Goal: Information Seeking & Learning: Learn about a topic

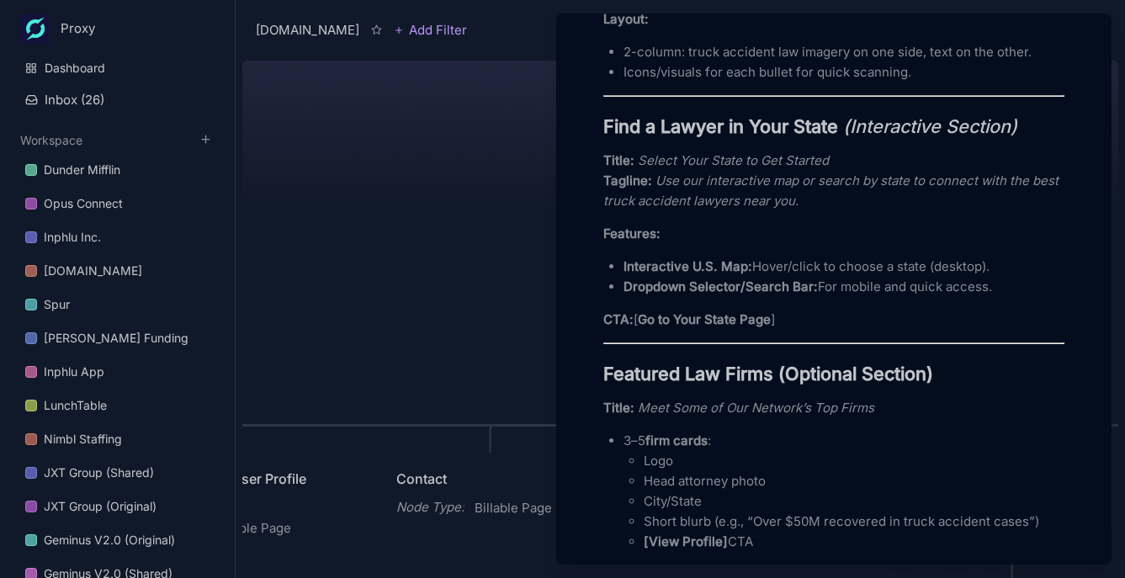
scroll to position [1254, 0]
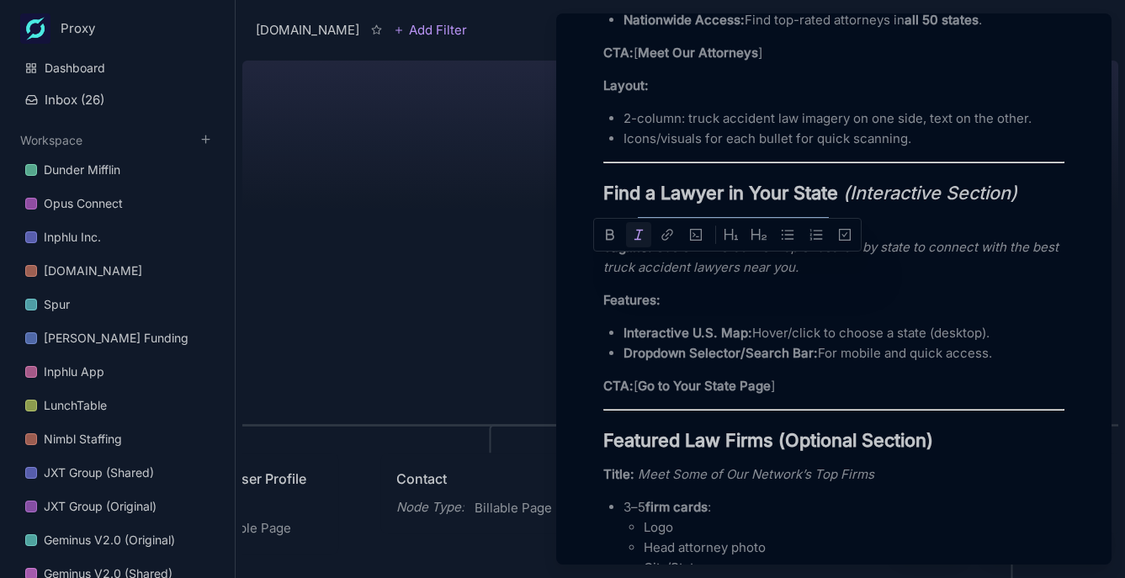
drag, startPoint x: 640, startPoint y: 267, endPoint x: 832, endPoint y: 265, distance: 191.8
click at [832, 265] on p "Title: Select Your State to Get Started Tagline: Use our interactive map or sea…" at bounding box center [833, 247] width 461 height 61
copy em "Select Your State to Get Started"
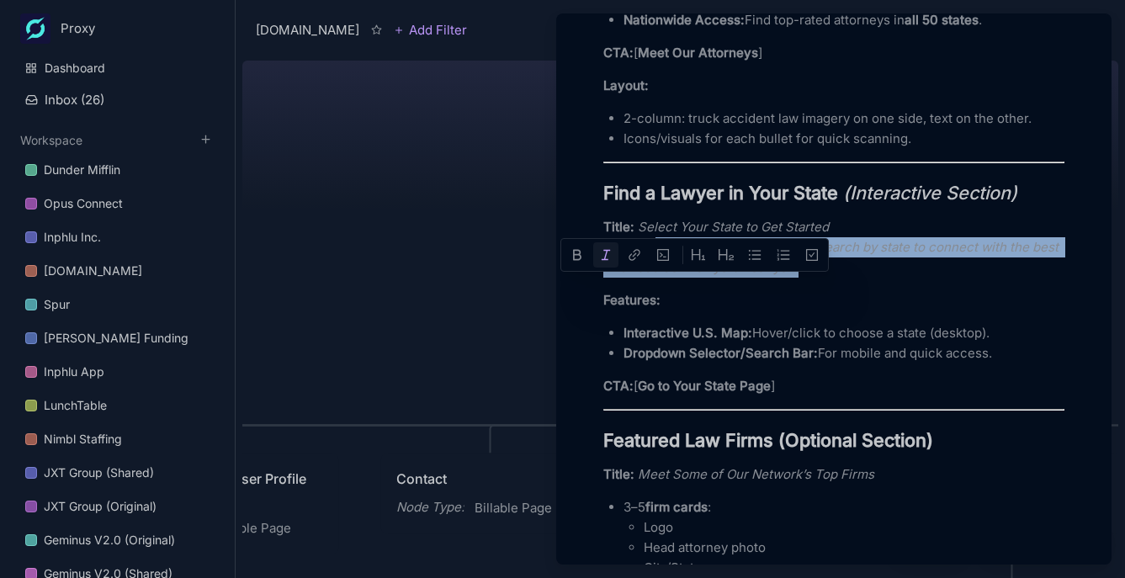
drag, startPoint x: 660, startPoint y: 290, endPoint x: 829, endPoint y: 323, distance: 171.4
click at [829, 323] on div "Header Section Logo: Truck Accident Attorney Network (clean & bold) Menu: Home …" at bounding box center [833, 542] width 461 height 2558
copy em "Use our interactive map or search by state to connect with the best truck accid…"
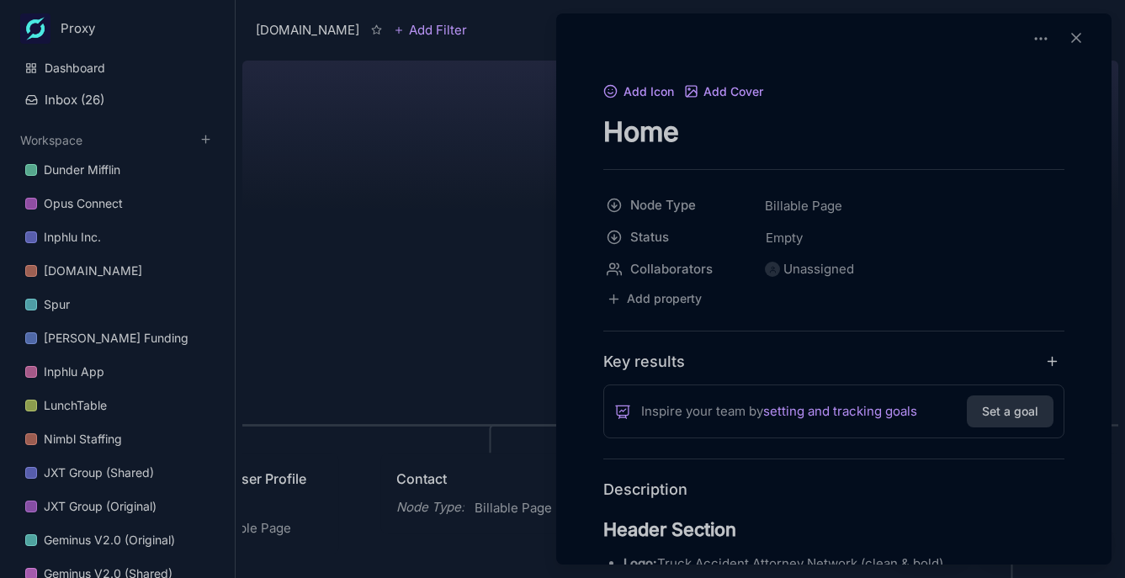
scroll to position [273, 0]
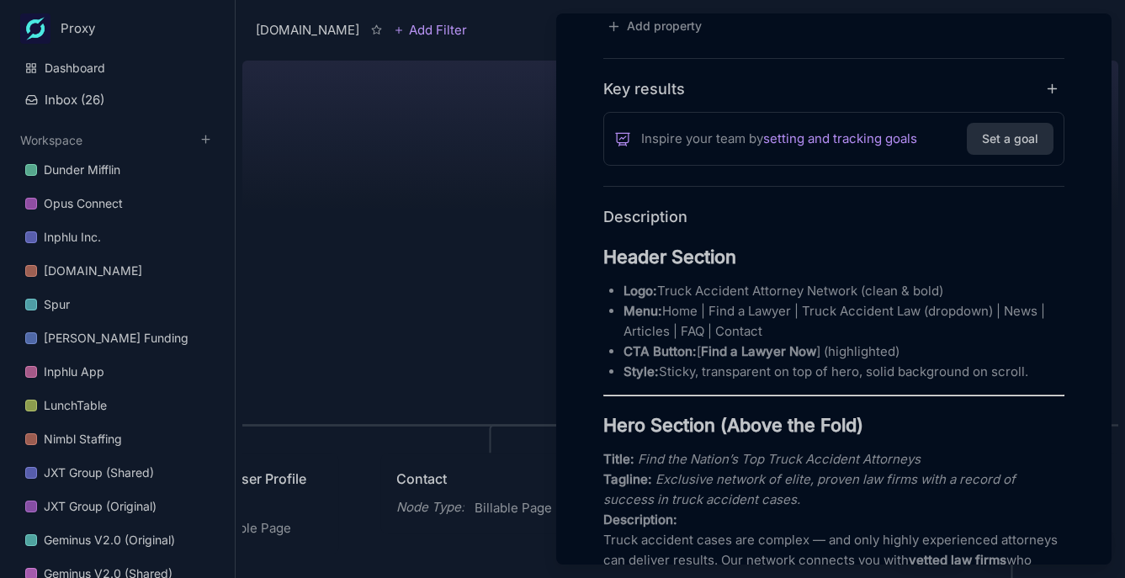
click at [712, 312] on p "Menu: Home | Find a Lawyer | Truck Accident Law (dropdown) | News | Articles | …" at bounding box center [843, 321] width 441 height 40
drag, startPoint x: 793, startPoint y: 310, endPoint x: 797, endPoint y: 326, distance: 17.2
click at [792, 310] on p "Menu: Home | Find a Lawyer | Truck Accident Law (dropdown) | News | Articles | …" at bounding box center [843, 321] width 441 height 40
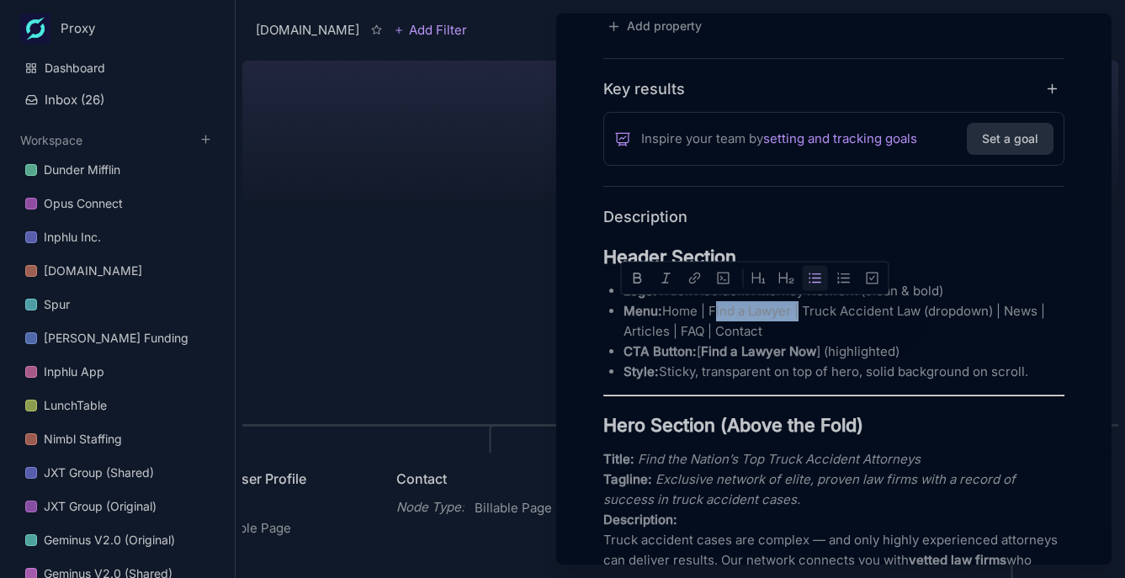
copy p "Find a Lawyer"
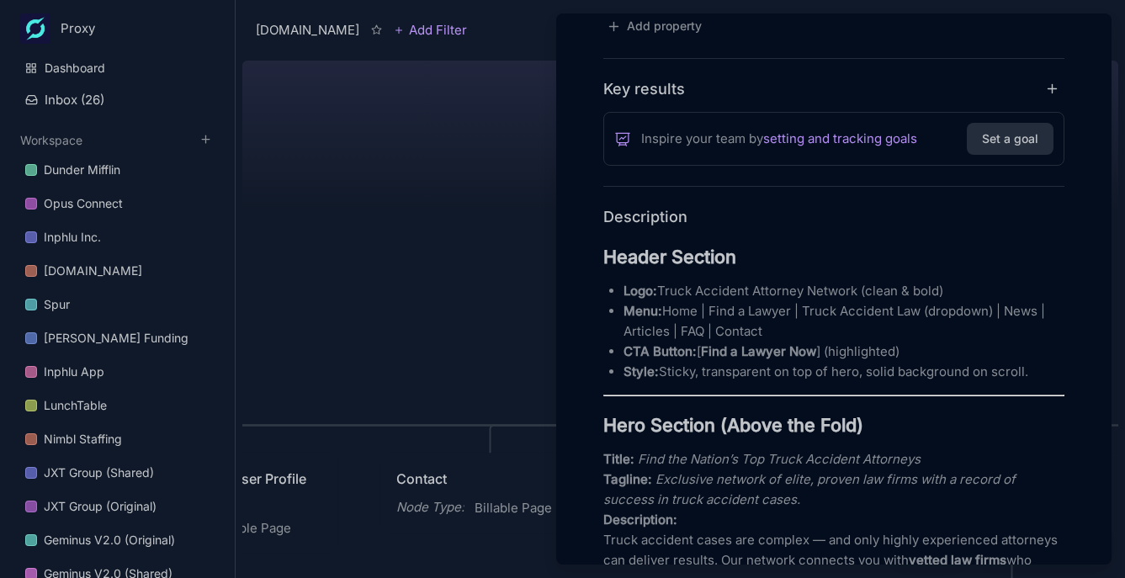
click at [815, 315] on p "Menu: Home | Find a Lawyer | Truck Accident Law (dropdown) | News | Articles | …" at bounding box center [843, 321] width 441 height 40
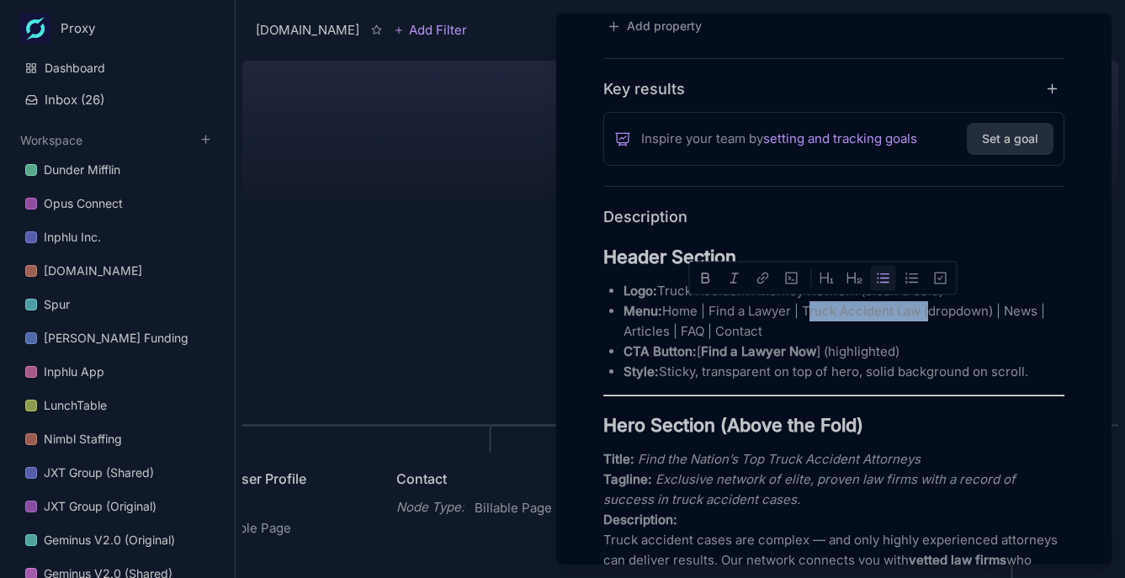
click at [924, 313] on p "Menu: Home | Find a Lawyer | Truck Accident Law (dropdown) | News | Articles | …" at bounding box center [843, 321] width 441 height 40
copy p "Truck Accident Law"
click at [1027, 314] on p "Menu: Home | Find a Lawyer | Truck Accident Law (dropdown) | News | Articles | …" at bounding box center [843, 321] width 441 height 40
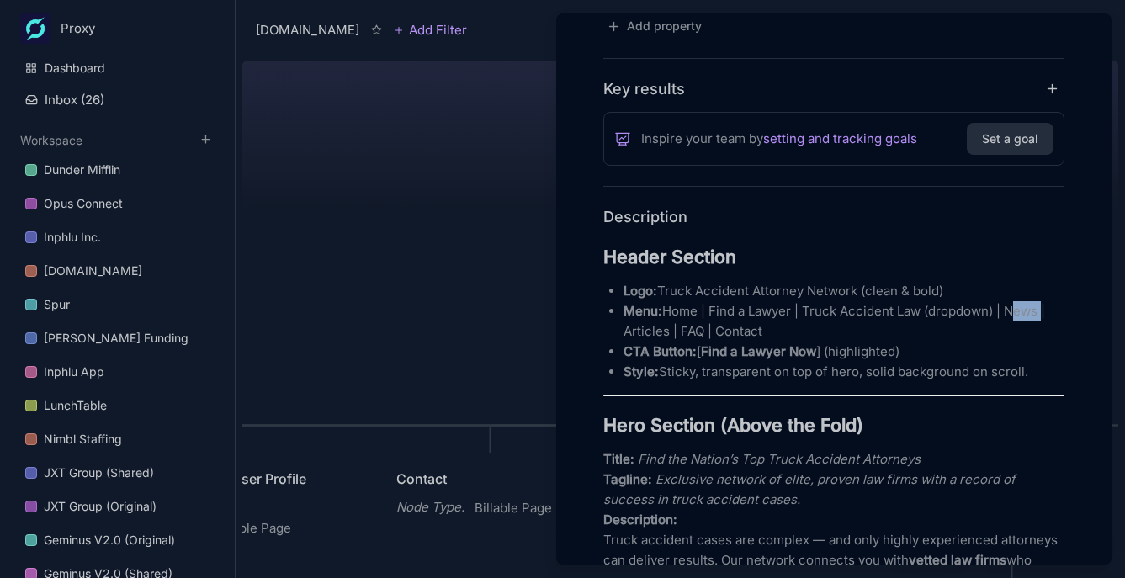
click at [1027, 314] on p "Menu: Home | Find a Lawyer | Truck Accident Law (dropdown) | News | Articles | …" at bounding box center [843, 321] width 441 height 40
copy p "News"
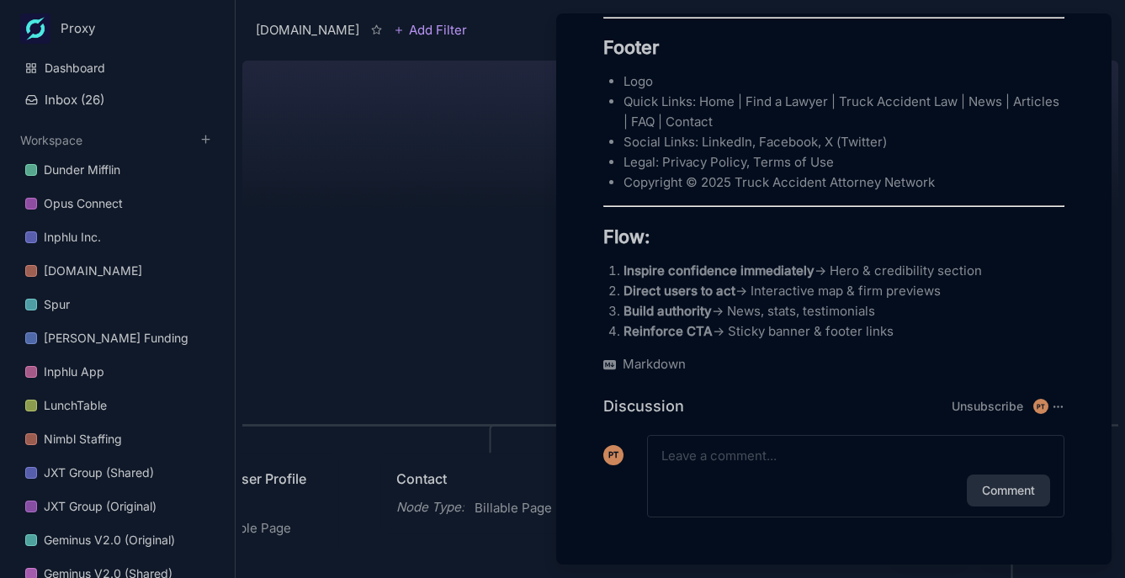
scroll to position [2780, 0]
click at [810, 193] on p "Copyright © 2025 Truck Accident Attorney Network" at bounding box center [843, 182] width 441 height 20
drag, startPoint x: 927, startPoint y: 192, endPoint x: 957, endPoint y: 192, distance: 30.3
click at [958, 192] on p "Copyright © 2025 Truck Accident Attorney Network" at bounding box center [843, 182] width 441 height 20
copy p "Truck Accident Attorney Network"
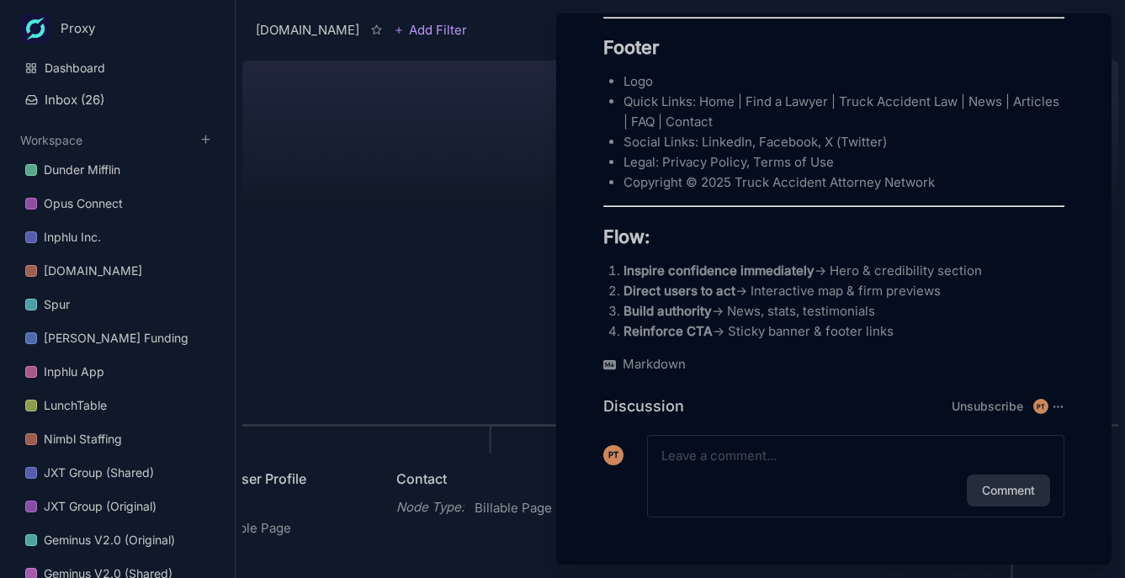
click at [485, 243] on div at bounding box center [562, 289] width 1125 height 578
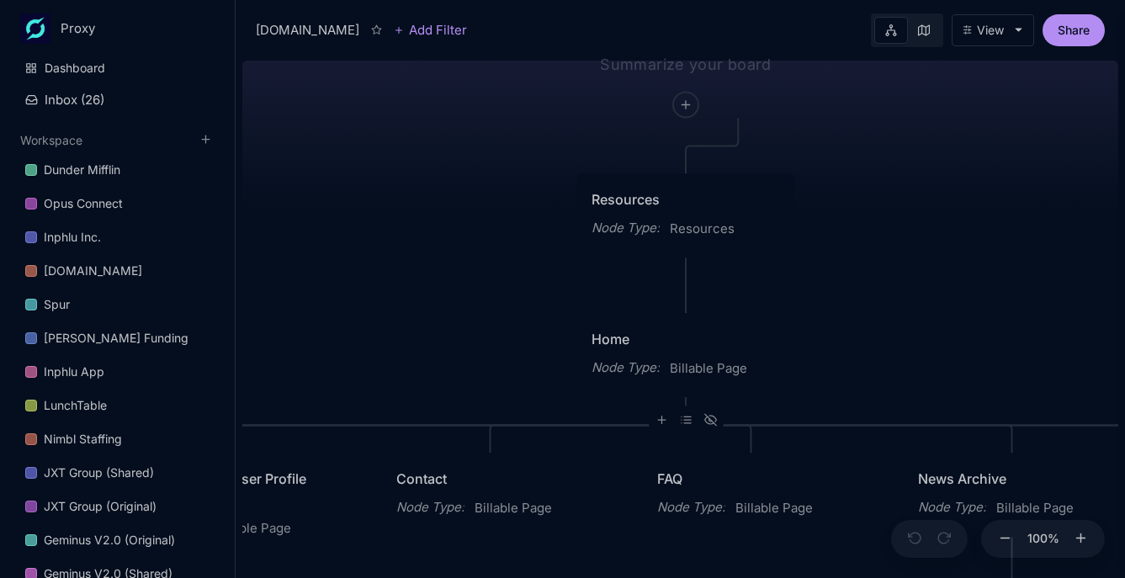
click at [485, 243] on div "[DOMAIN_NAME] Resources Node Type : Resources Home Node Type : Billable Page Co…" at bounding box center [680, 316] width 876 height 524
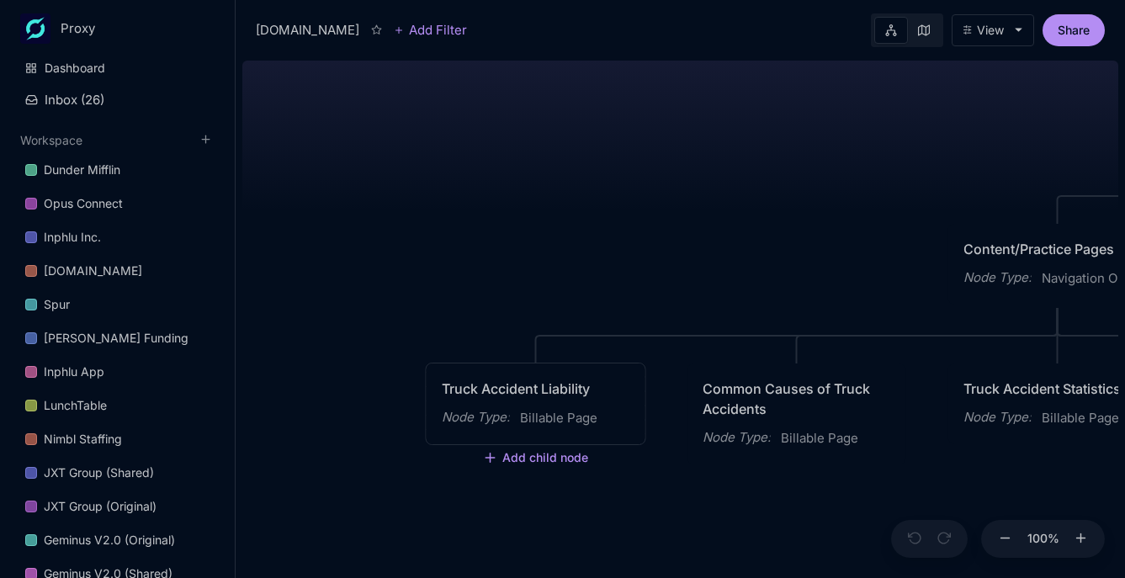
click at [524, 390] on div "Truck Accident Liability" at bounding box center [536, 389] width 188 height 20
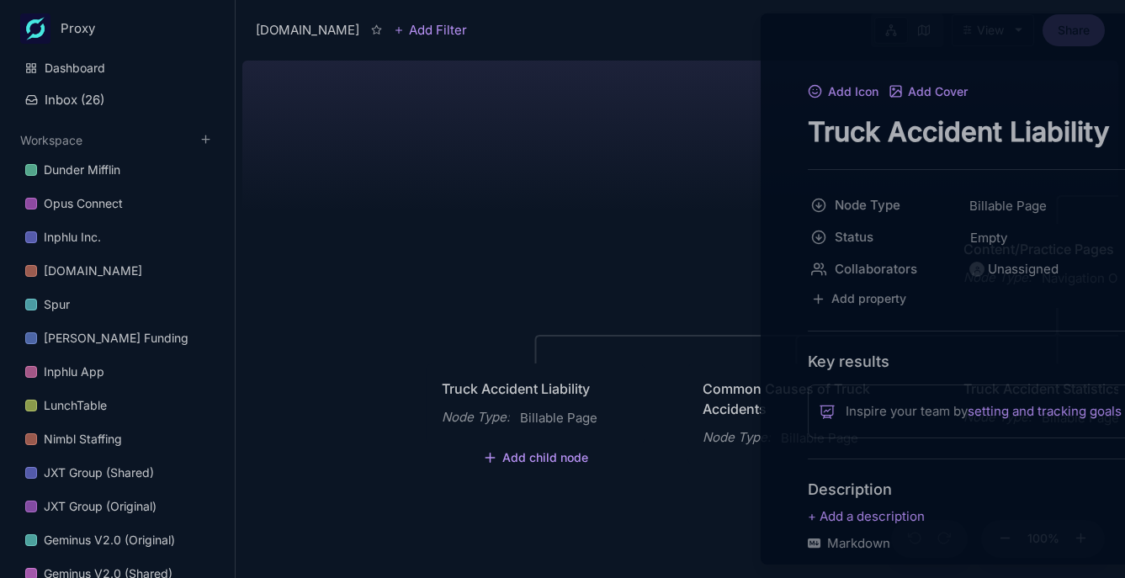
click at [524, 390] on div at bounding box center [562, 289] width 1125 height 578
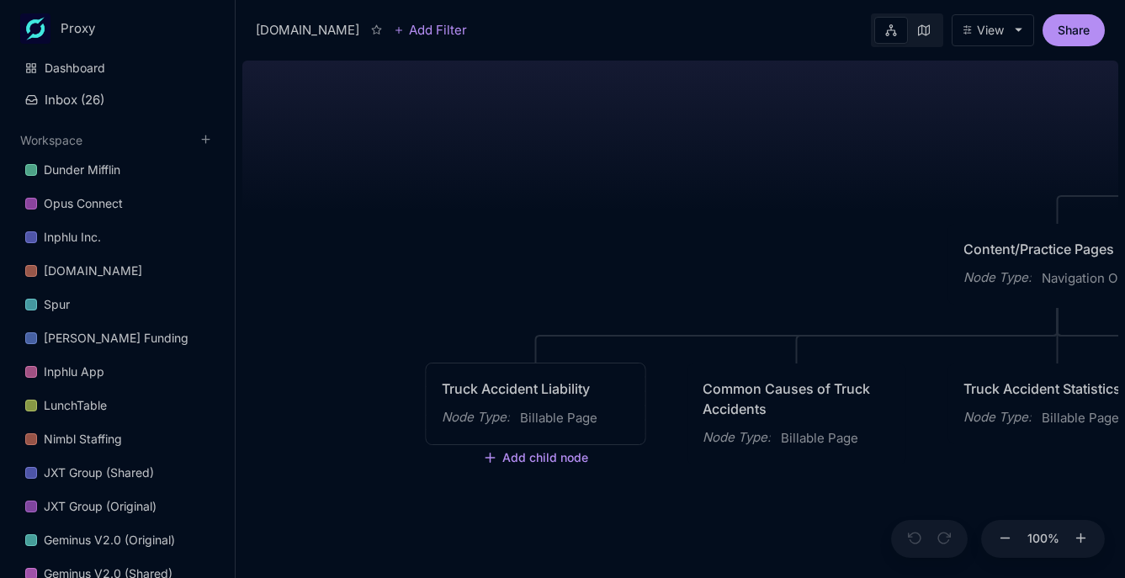
click at [524, 390] on div "Truck Accident Liability" at bounding box center [536, 389] width 188 height 20
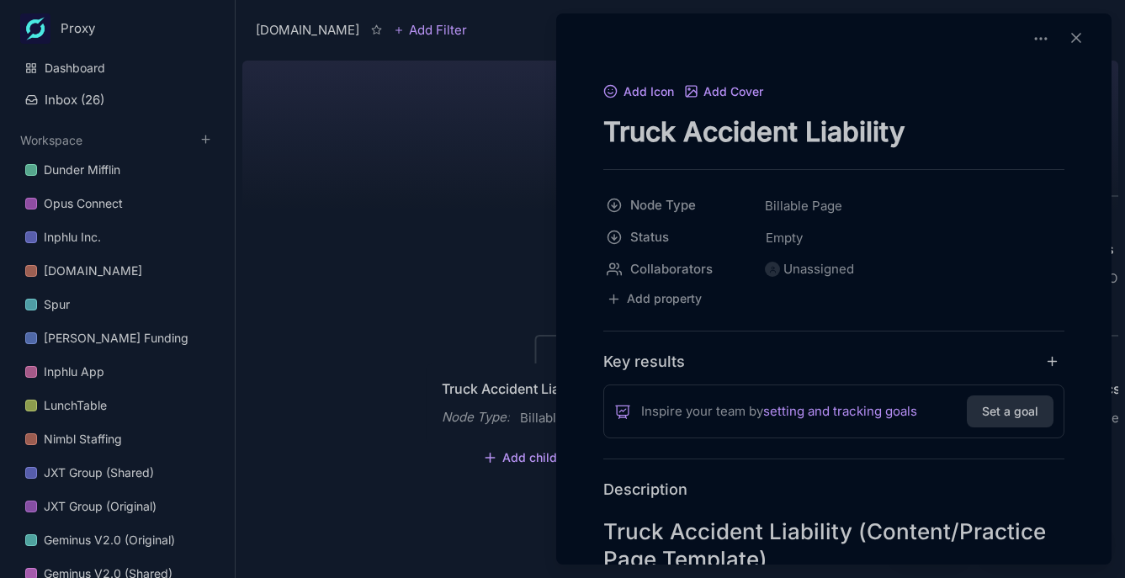
click at [769, 131] on textarea "Truck Accident Liability" at bounding box center [833, 131] width 461 height 34
click at [470, 319] on div at bounding box center [562, 289] width 1125 height 578
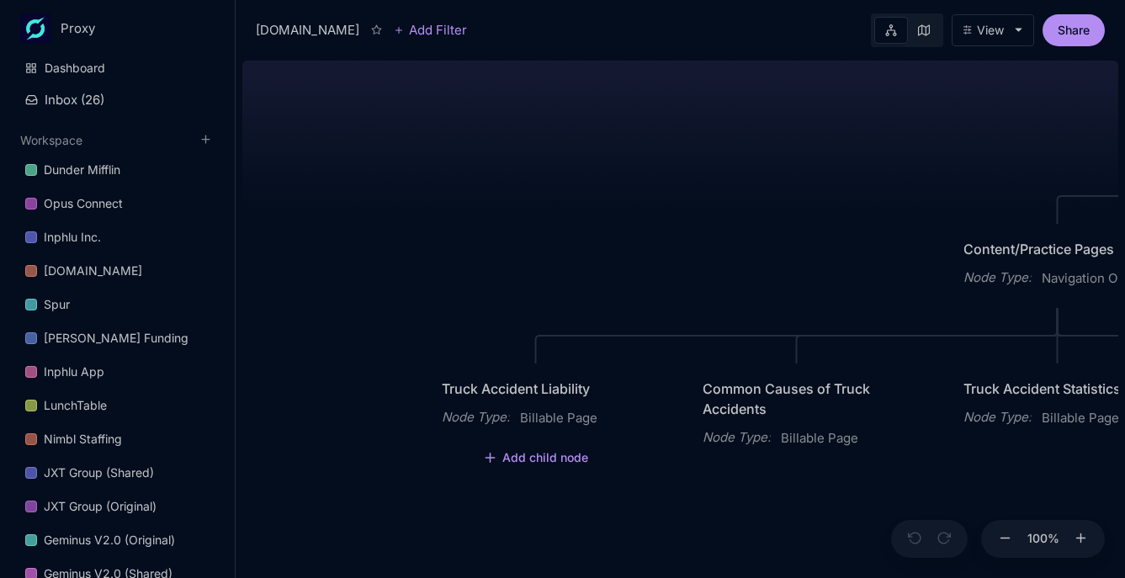
click at [788, 398] on div "Common Causes of Truck Accidents" at bounding box center [796, 399] width 188 height 40
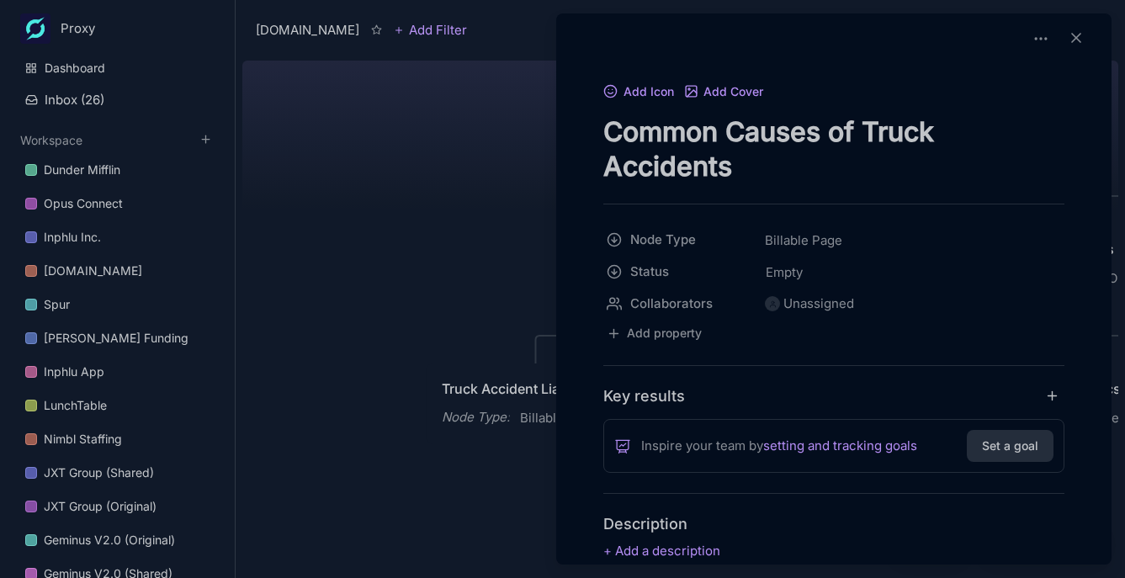
click at [669, 149] on textarea "Common Causes of Truck Accidents" at bounding box center [833, 148] width 461 height 69
click at [379, 394] on div at bounding box center [562, 289] width 1125 height 578
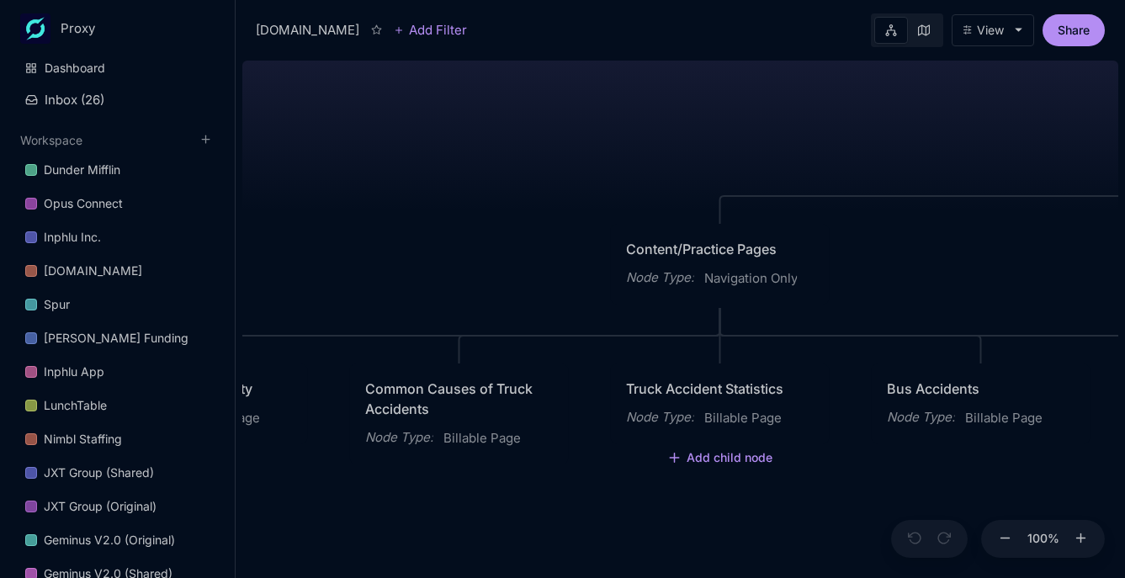
click at [694, 387] on div "Truck Accident Statistics" at bounding box center [720, 389] width 188 height 20
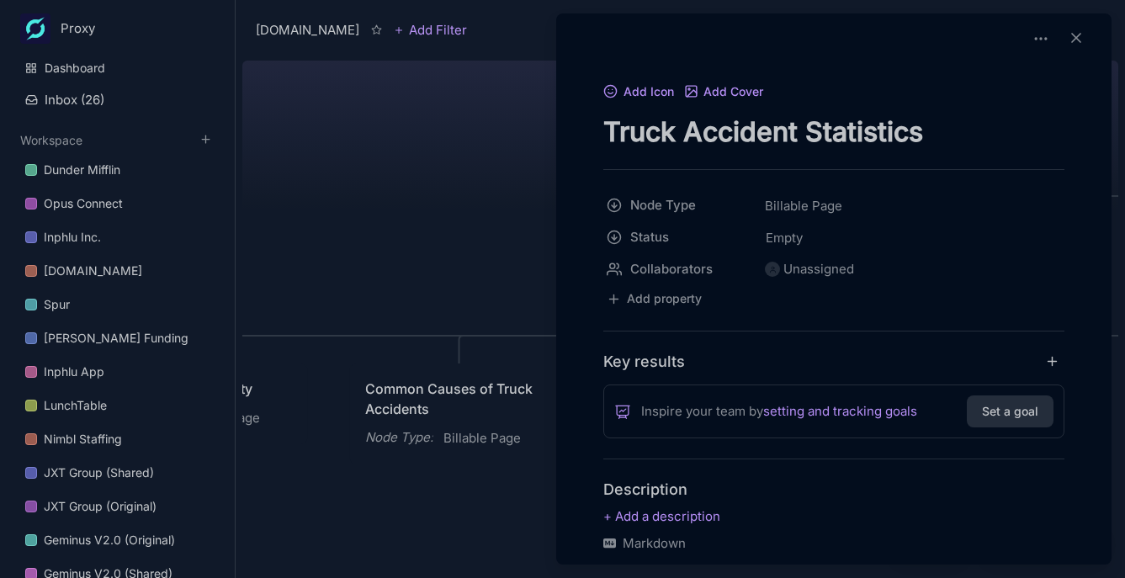
click at [717, 130] on textarea "Truck Accident Statistics" at bounding box center [833, 131] width 461 height 34
click at [512, 115] on div at bounding box center [562, 289] width 1125 height 578
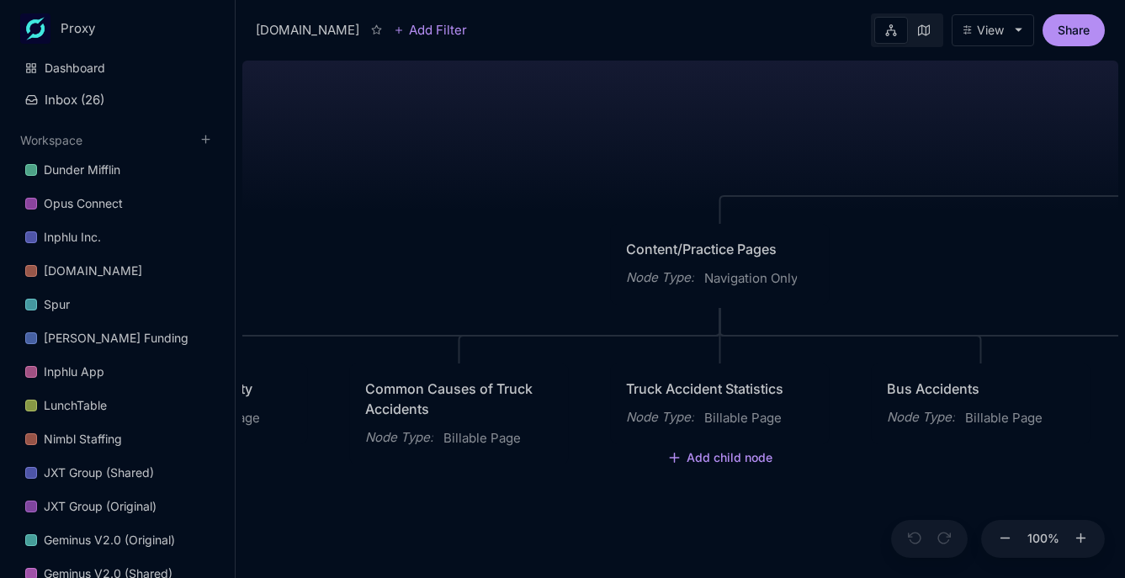
click at [498, 135] on div "[DOMAIN_NAME] Resources Node Type : Resources Home Node Type : Billable Page Co…" at bounding box center [680, 316] width 876 height 524
click at [456, 210] on div "[DOMAIN_NAME] Resources Node Type : Resources Home Node Type : Billable Page Co…" at bounding box center [680, 316] width 876 height 524
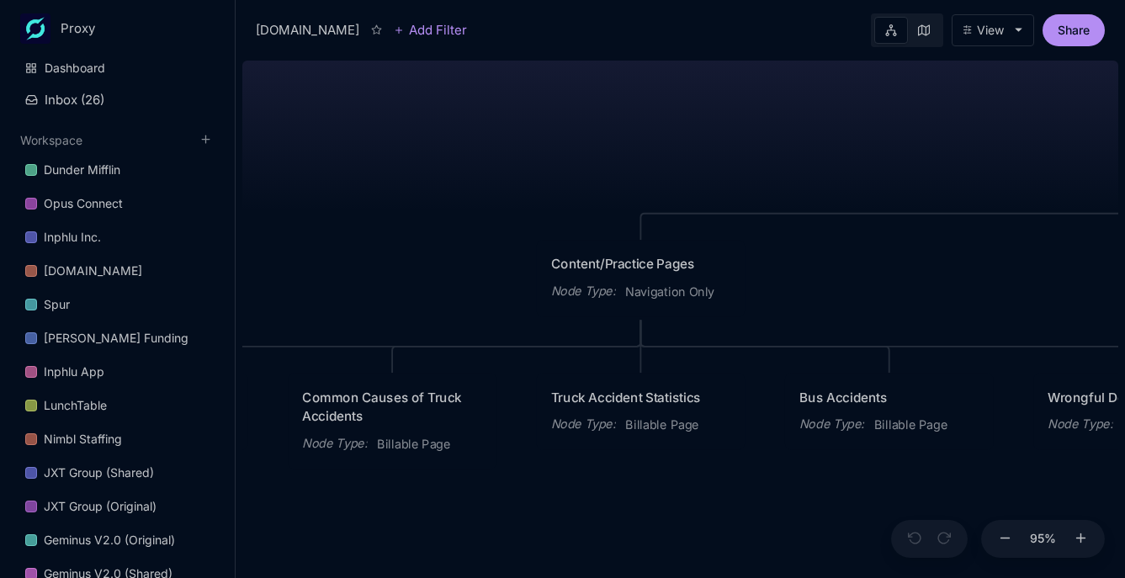
drag, startPoint x: 438, startPoint y: 199, endPoint x: 369, endPoint y: 215, distance: 71.0
click at [371, 215] on div "[DOMAIN_NAME] Resources Node Type : Resources Home Node Type : Billable Page Co…" at bounding box center [680, 316] width 876 height 524
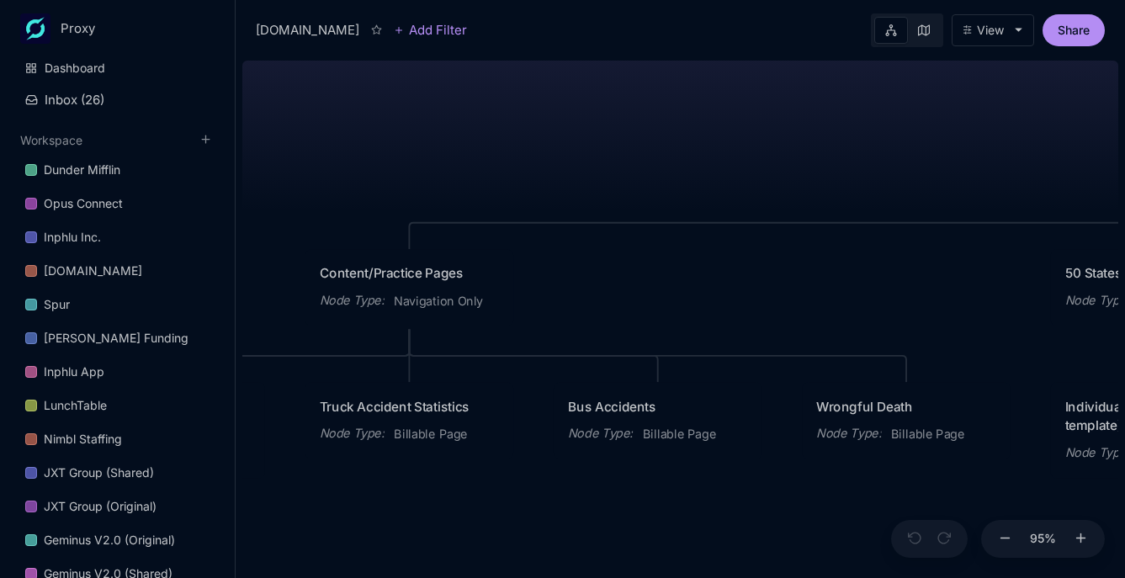
drag, startPoint x: 576, startPoint y: 214, endPoint x: 640, endPoint y: 75, distance: 152.8
click at [364, 221] on div "[DOMAIN_NAME] Resources Node Type : Resources Home Node Type : Billable Page Co…" at bounding box center [680, 316] width 876 height 524
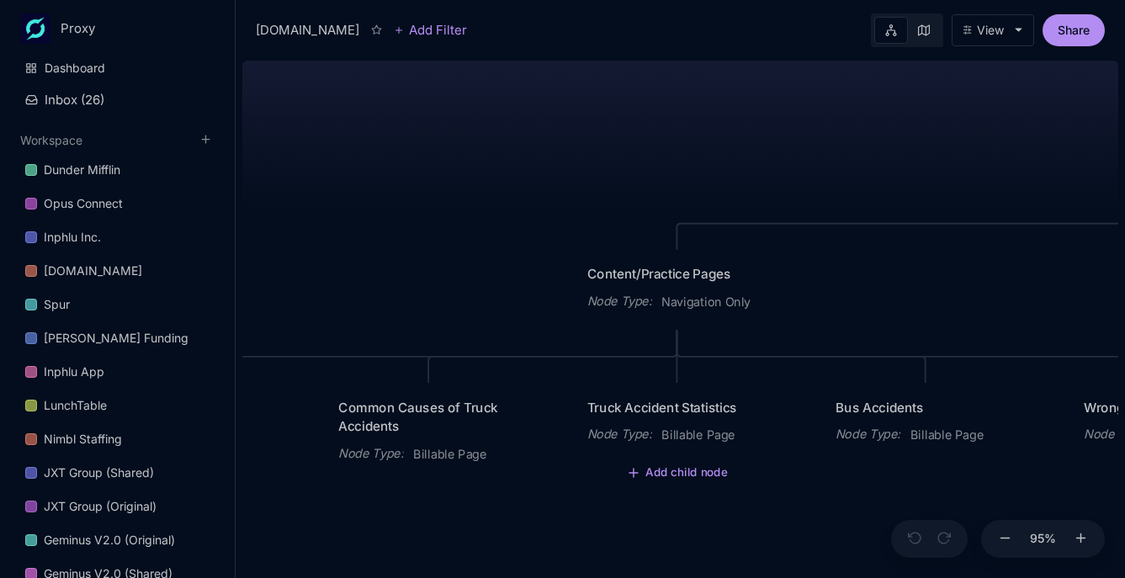
click at [642, 408] on div "Truck Accident Statistics" at bounding box center [676, 406] width 179 height 19
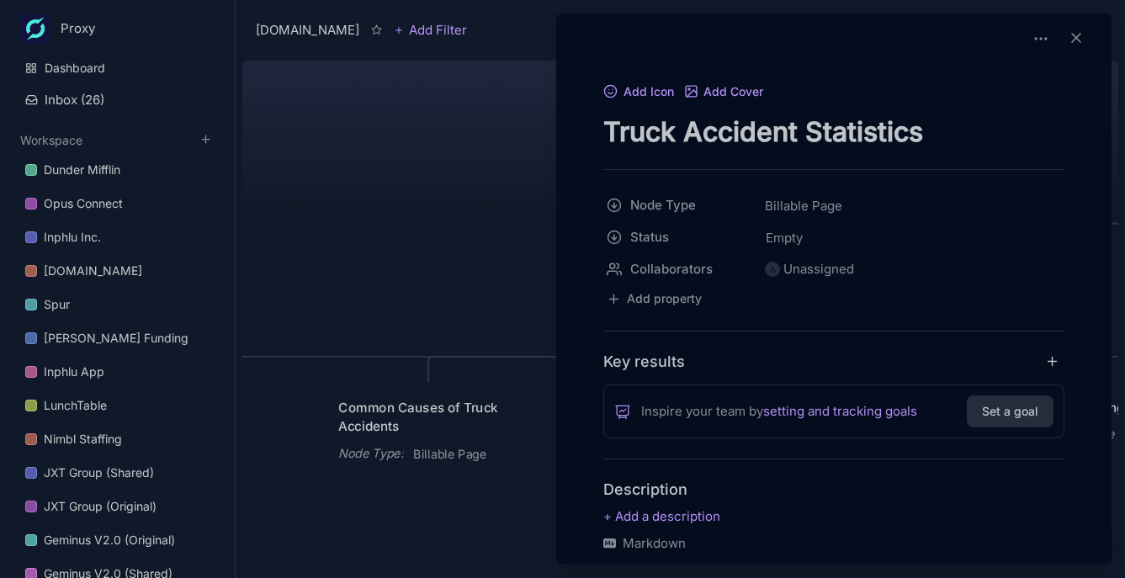
click at [646, 124] on textarea "Truck Accident Statistics" at bounding box center [833, 131] width 461 height 34
click at [462, 309] on div at bounding box center [562, 289] width 1125 height 578
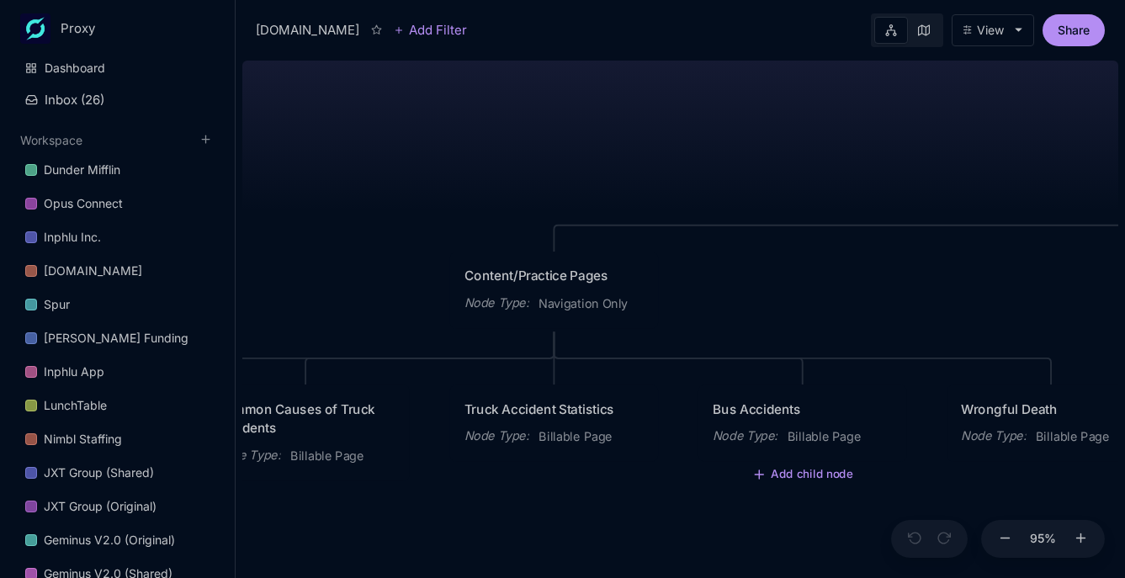
click at [746, 416] on div "Bus Accidents" at bounding box center [802, 408] width 179 height 19
click at [746, 416] on div "[DOMAIN_NAME] Add Filter View Share [DOMAIN_NAME] Resources Node Type : Resourc…" at bounding box center [680, 289] width 889 height 578
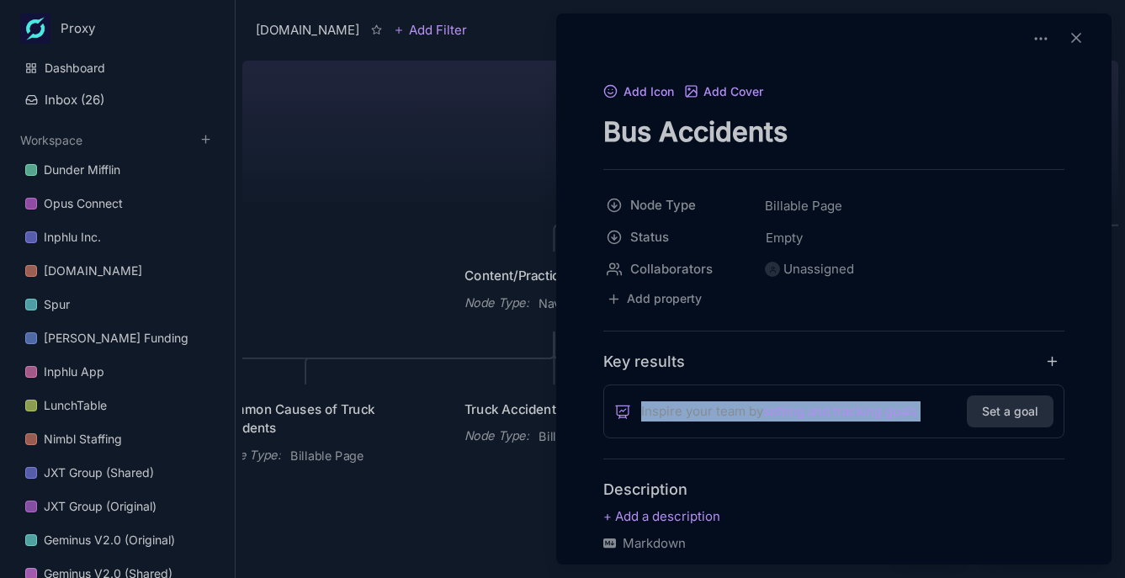
click at [746, 416] on span "Inspire your team by setting and tracking goals" at bounding box center [779, 411] width 276 height 20
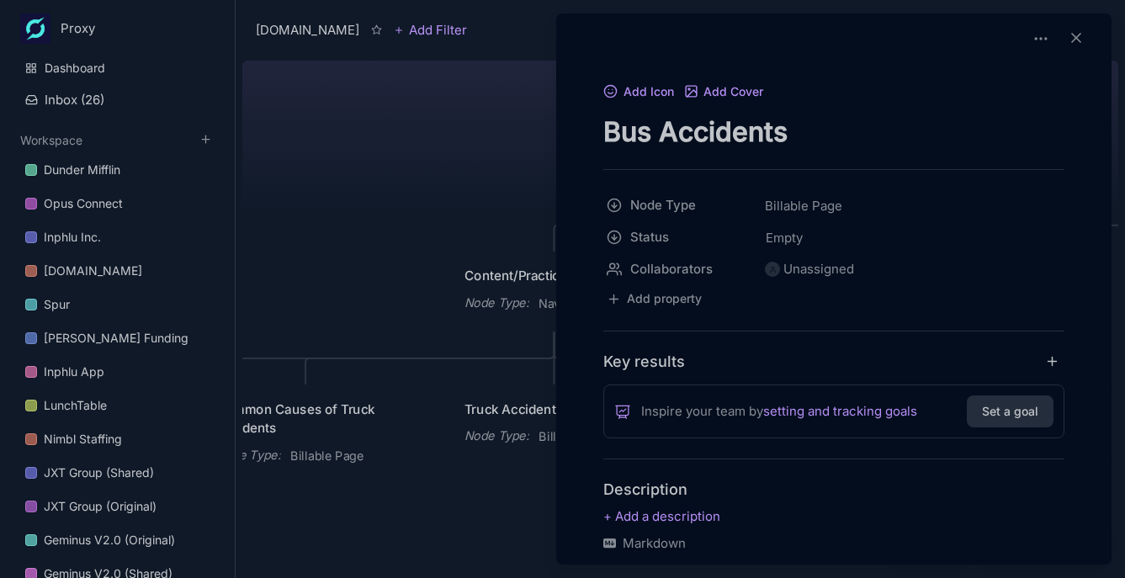
click at [680, 135] on textarea "Bus Accidents" at bounding box center [833, 131] width 461 height 34
click at [355, 237] on div at bounding box center [562, 289] width 1125 height 578
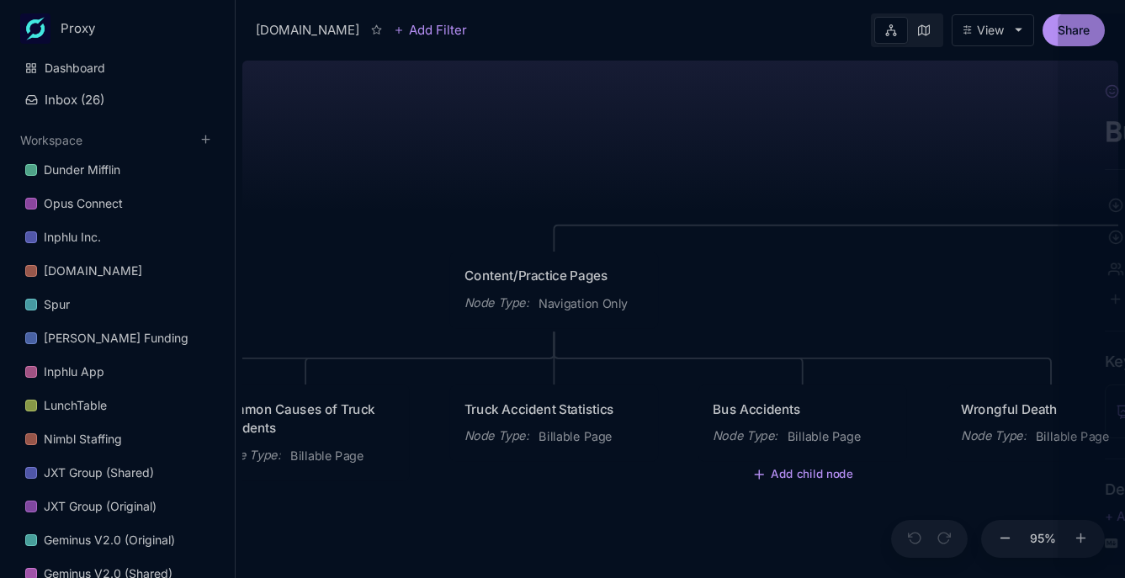
click at [355, 237] on div at bounding box center [562, 289] width 1125 height 578
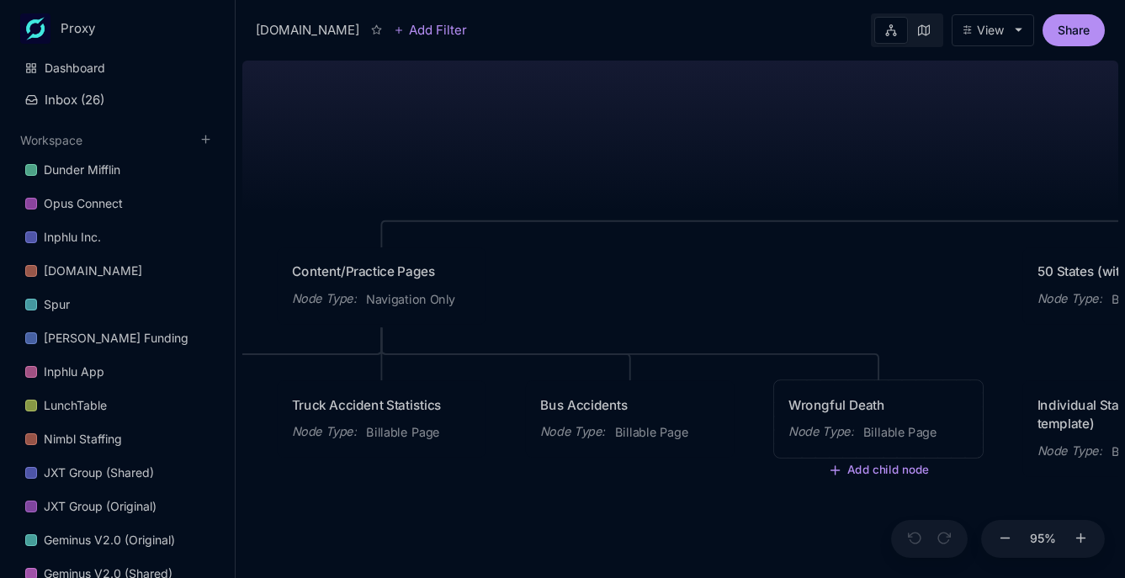
click at [795, 410] on div "Wrongful Death" at bounding box center [877, 404] width 179 height 19
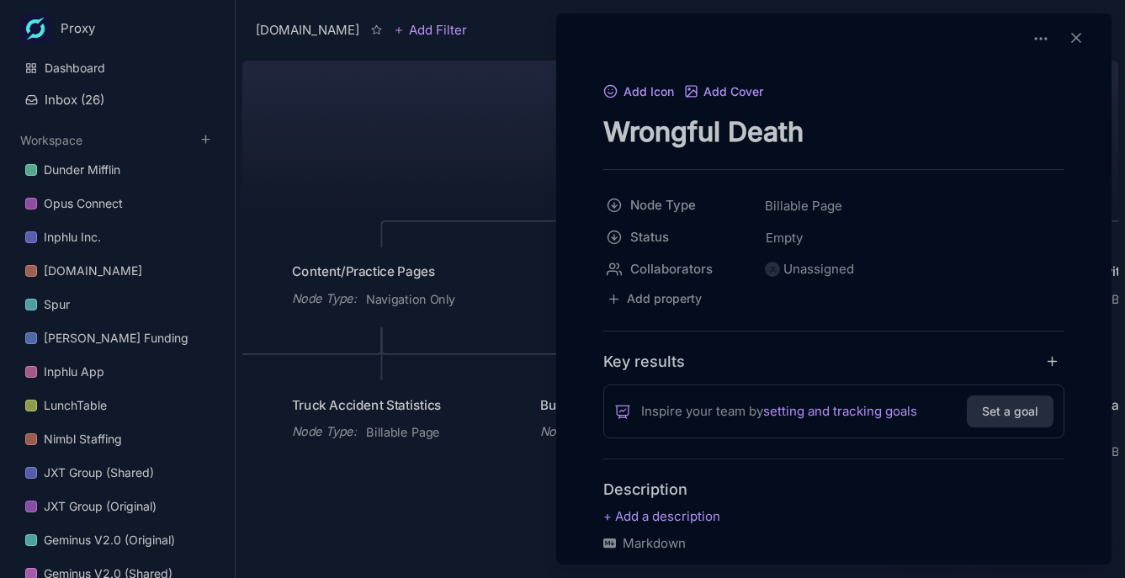
click at [719, 138] on textarea "Wrongful Death" at bounding box center [833, 131] width 461 height 34
click at [559, 156] on div "Add Icon Add Cover Wrongful Death Node Type Billable Page Status Empty Collabor…" at bounding box center [833, 288] width 555 height 551
click at [543, 160] on div at bounding box center [562, 289] width 1125 height 578
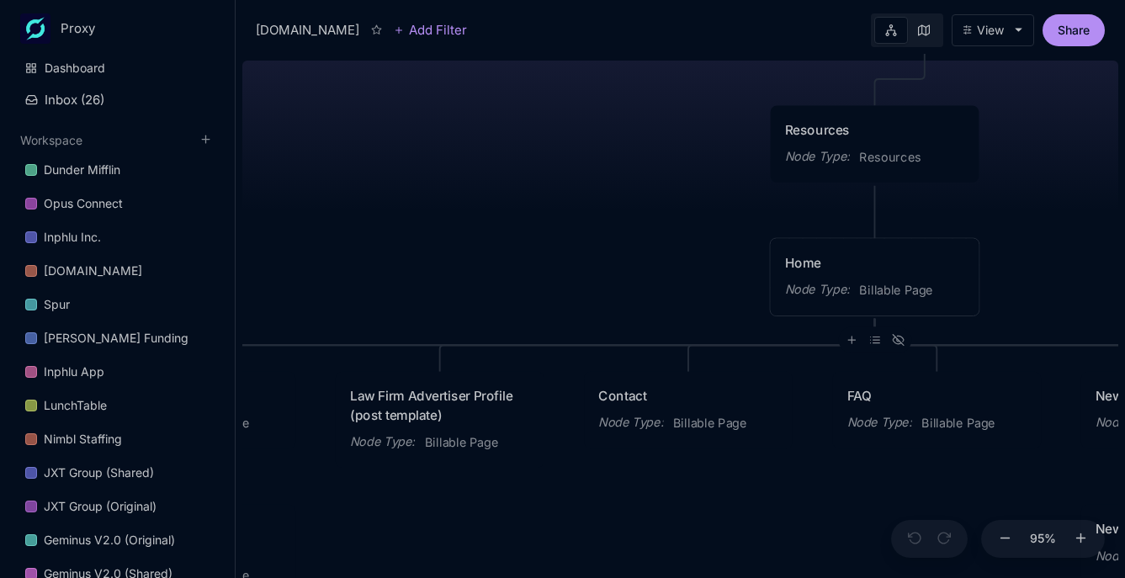
click at [834, 271] on div "Home" at bounding box center [874, 262] width 179 height 19
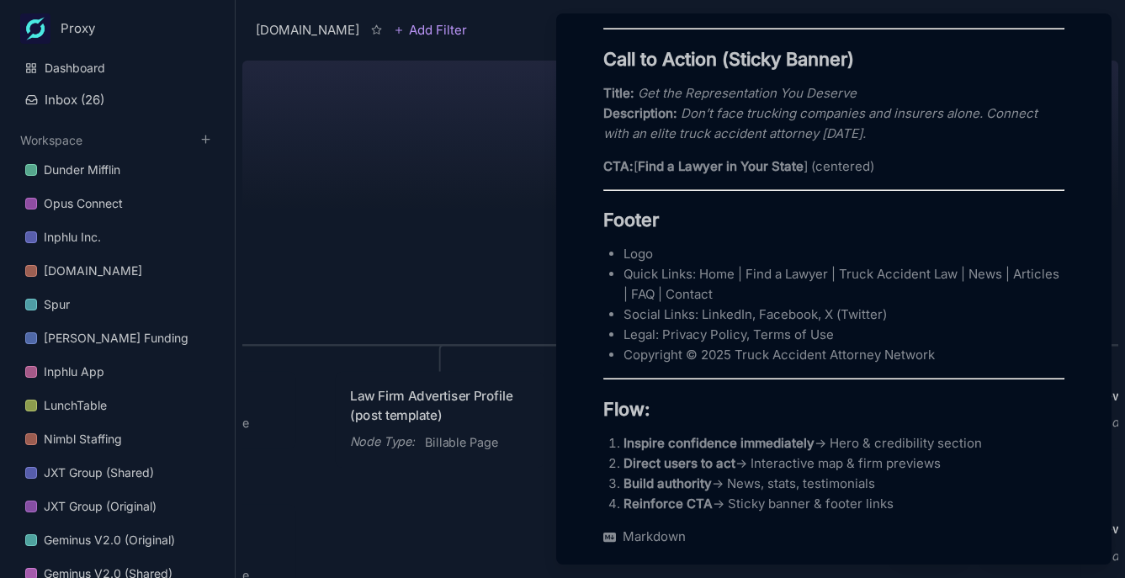
scroll to position [2794, 0]
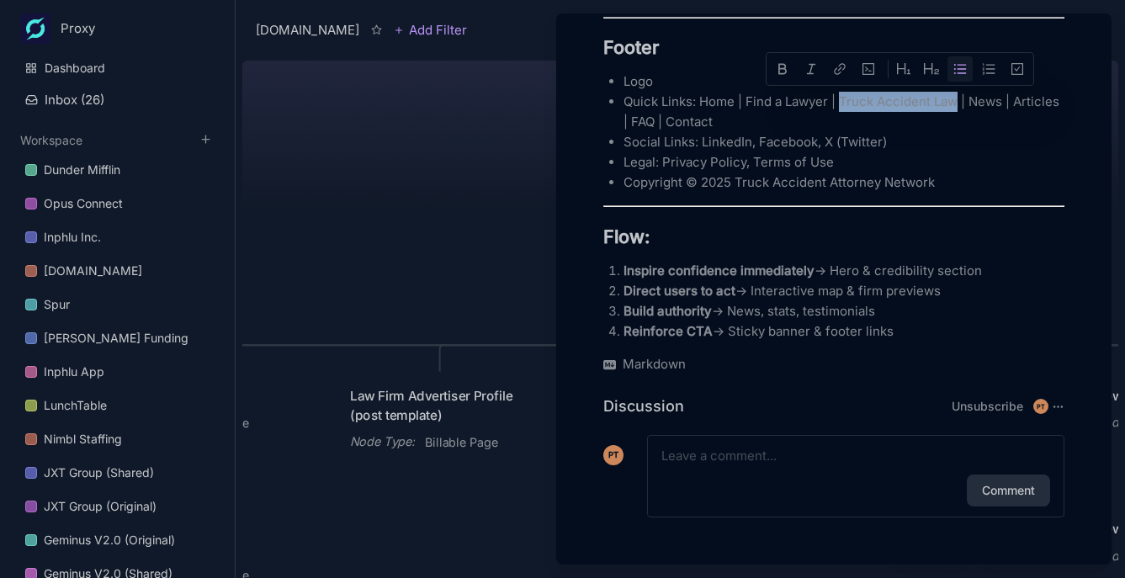
drag, startPoint x: 843, startPoint y: 105, endPoint x: 956, endPoint y: 99, distance: 112.9
click at [956, 98] on p "Quick Links: Home | Find a Lawyer | Truck Accident Law | News | Articles | FAQ …" at bounding box center [843, 112] width 441 height 40
copy p "Truck Accident Law"
click at [709, 474] on div "Comment" at bounding box center [855, 490] width 389 height 32
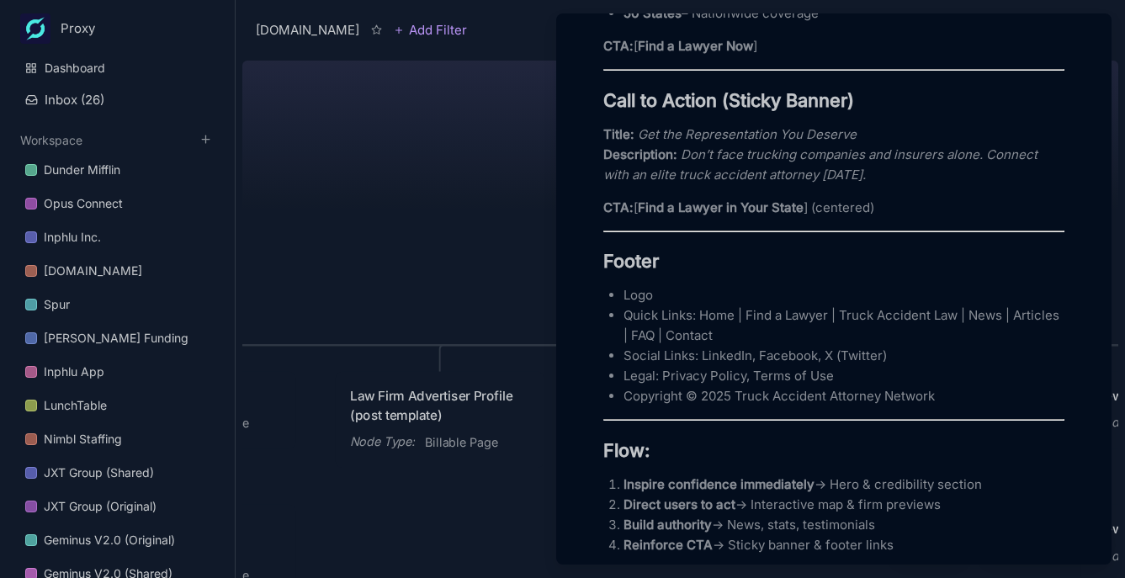
scroll to position [2298, 0]
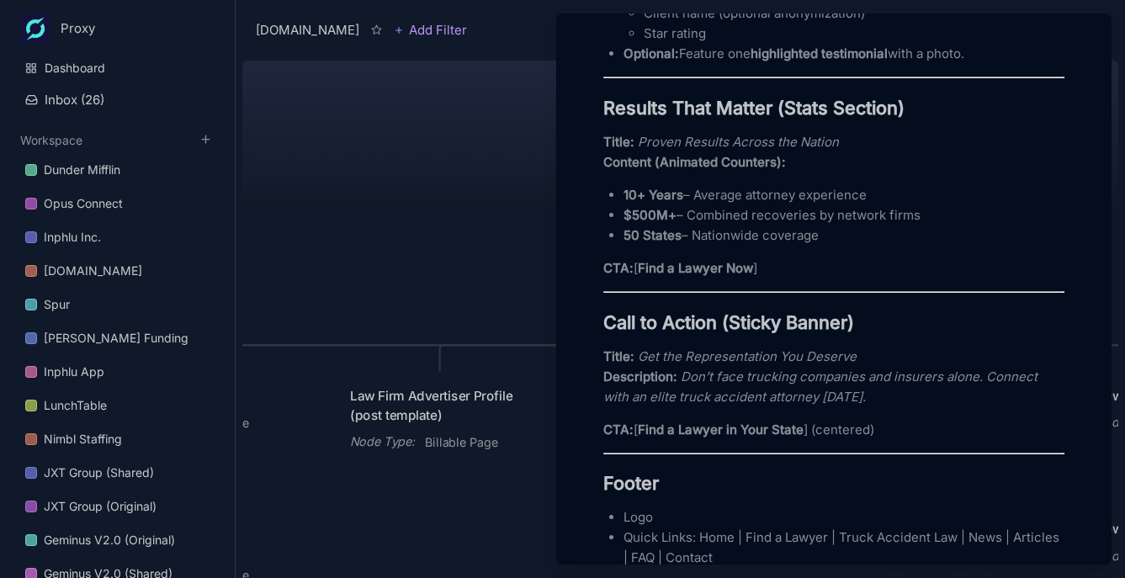
click at [455, 242] on div at bounding box center [562, 289] width 1125 height 578
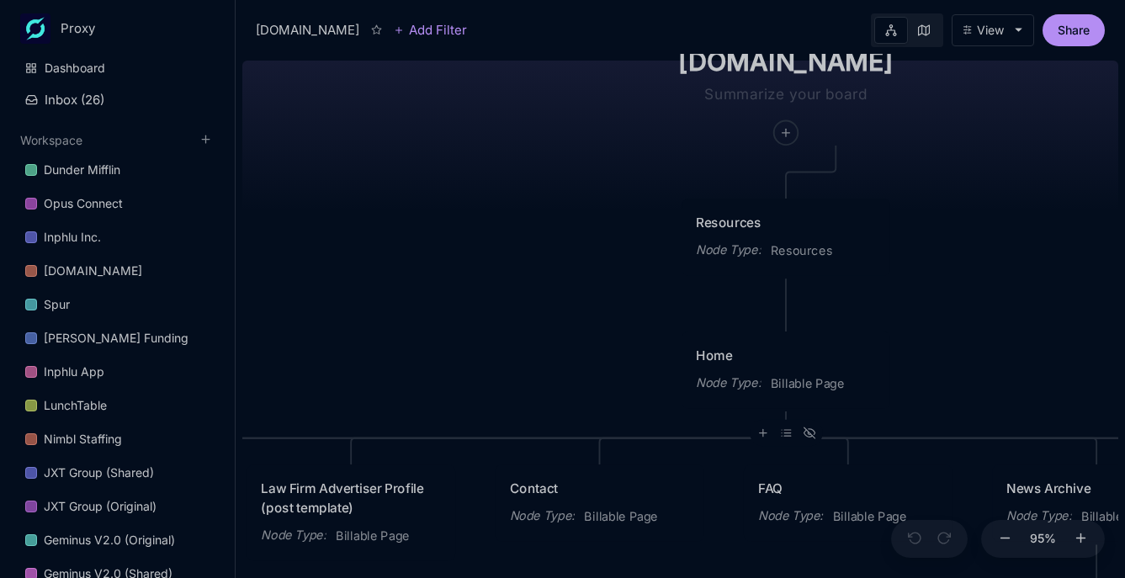
click at [767, 345] on div "Home Node Type : Billable Page" at bounding box center [785, 369] width 209 height 77
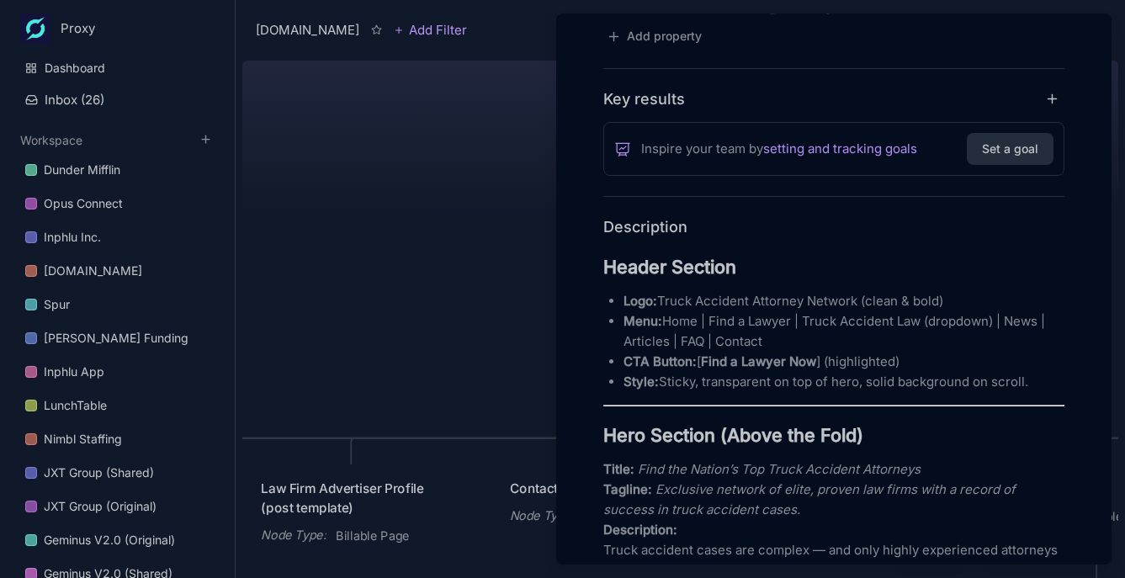
scroll to position [478, 0]
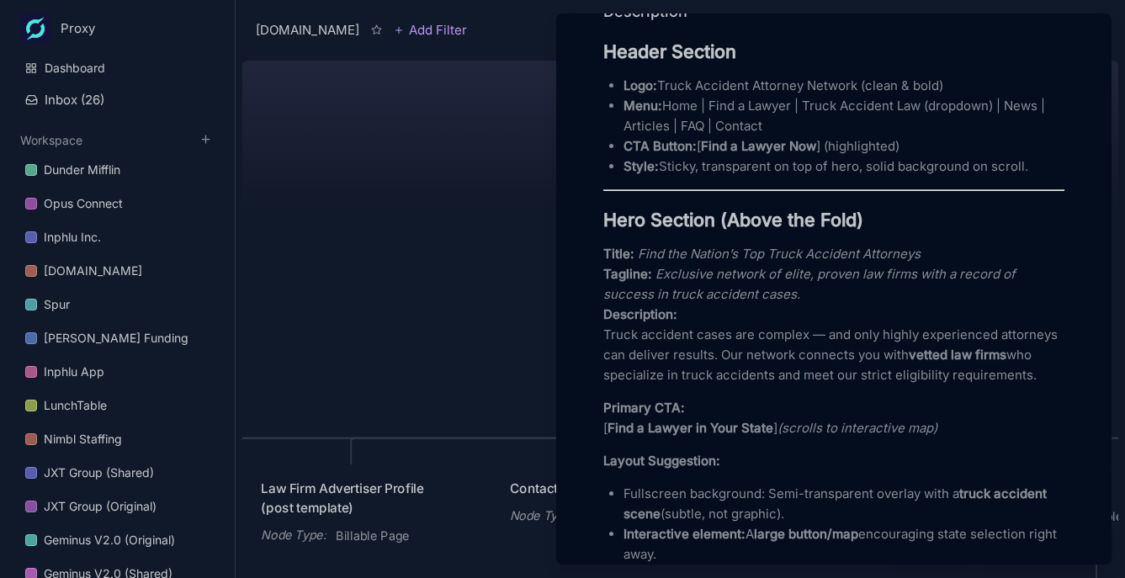
drag, startPoint x: 521, startPoint y: 330, endPoint x: 513, endPoint y: 337, distance: 10.1
click at [521, 331] on div at bounding box center [562, 289] width 1125 height 578
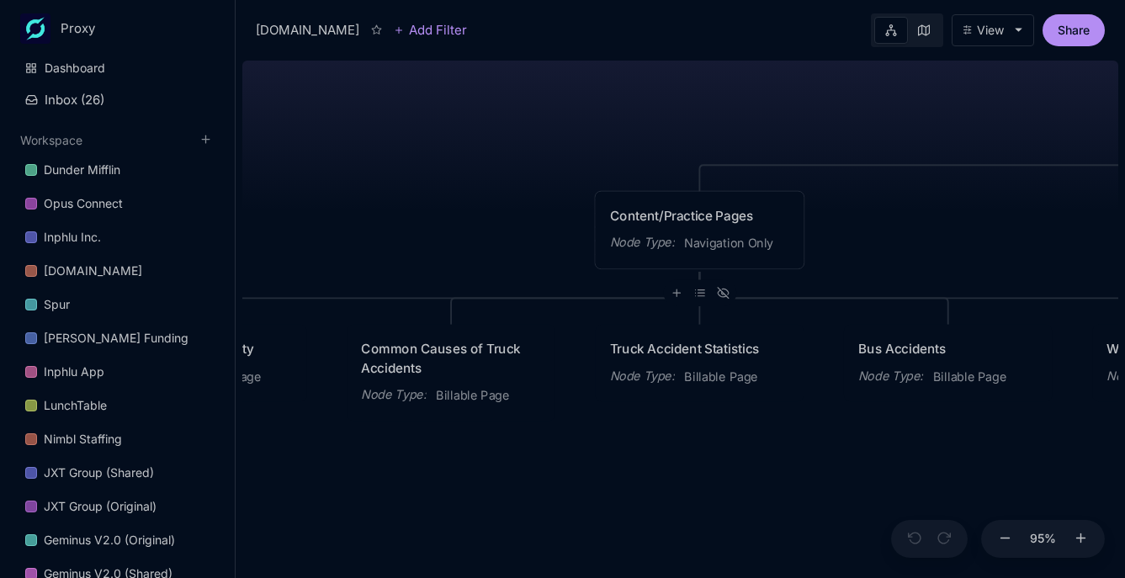
click at [707, 236] on span "Navigation Only" at bounding box center [728, 243] width 89 height 19
